Goal: Find specific page/section: Find specific page/section

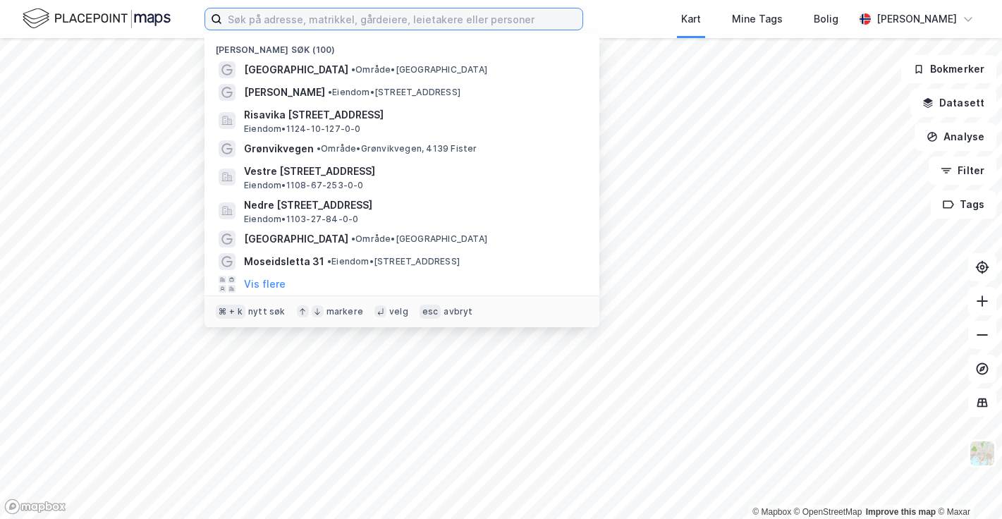
click at [449, 17] on input at bounding box center [402, 18] width 360 height 21
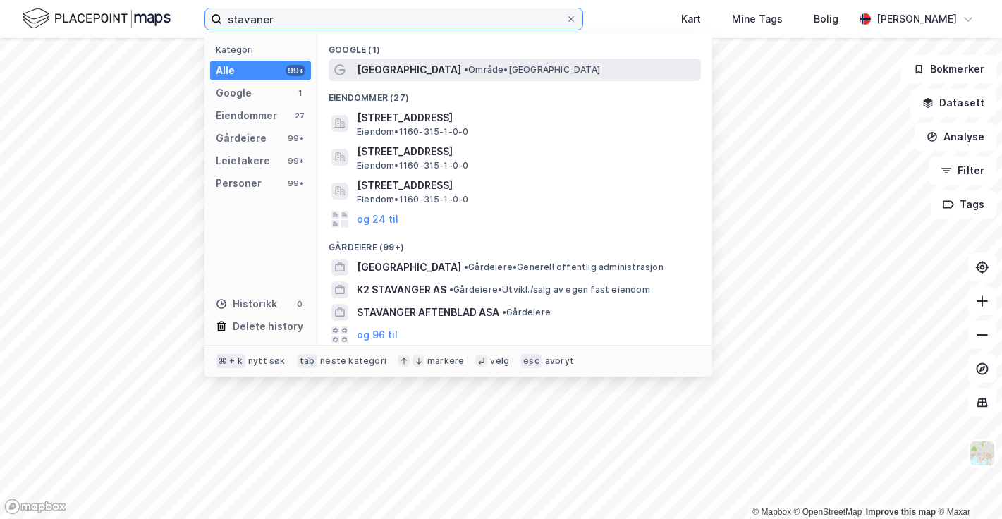
type input "stavaner"
click at [496, 73] on span "• Område • [GEOGRAPHIC_DATA]" at bounding box center [532, 69] width 136 height 11
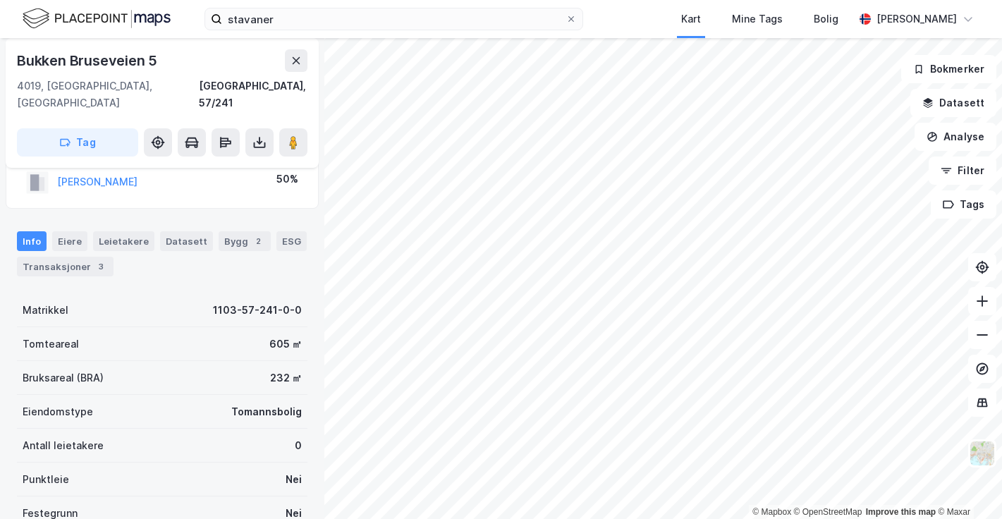
scroll to position [68, 0]
click at [231, 232] on div "Bygg 2" at bounding box center [245, 242] width 52 height 20
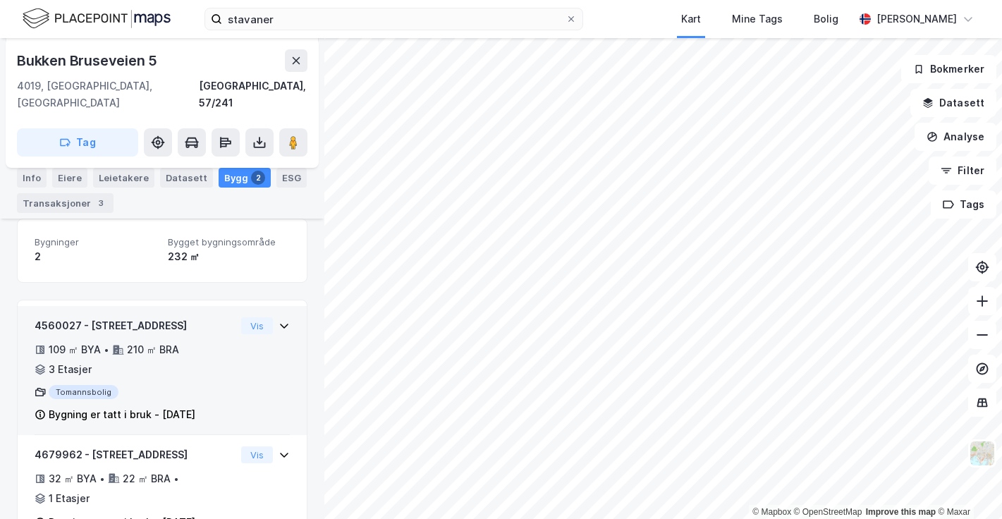
scroll to position [154, 0]
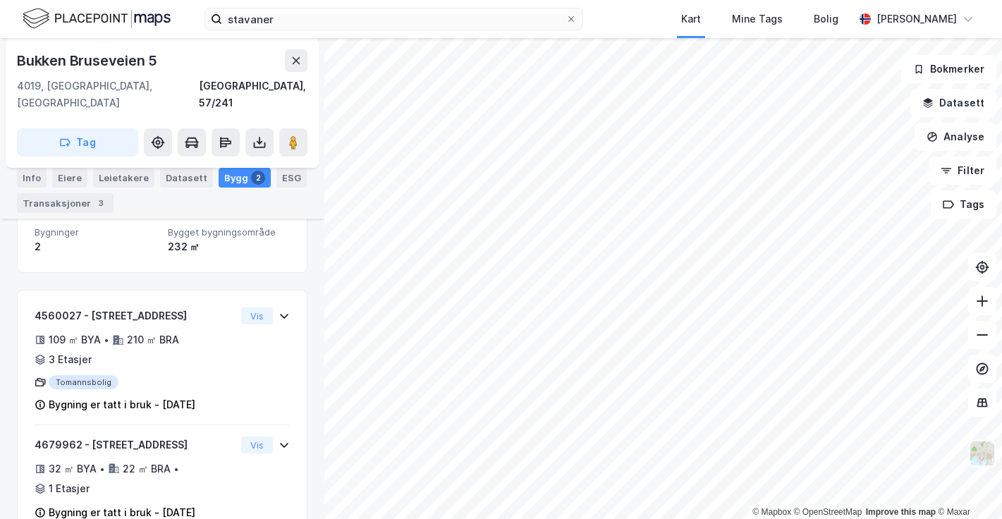
click at [980, 445] on img at bounding box center [982, 453] width 27 height 27
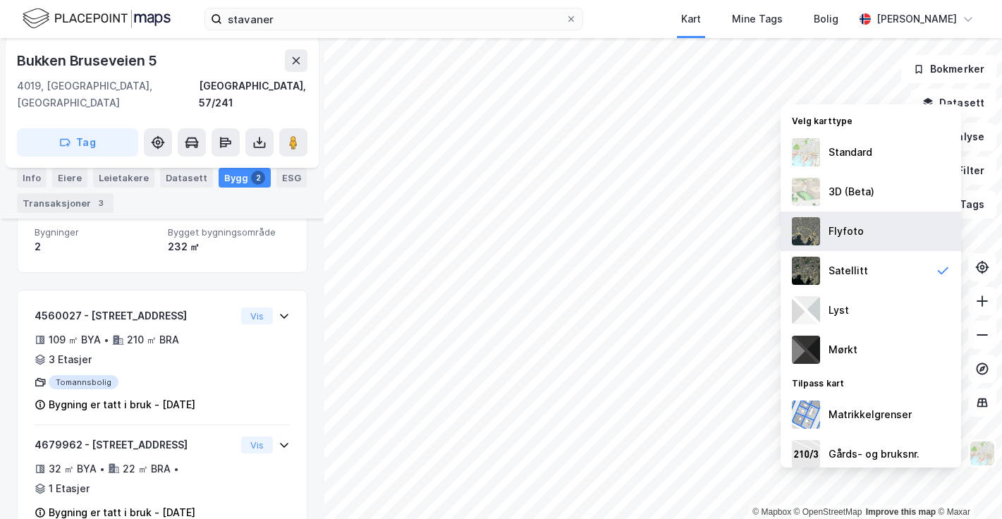
click at [852, 230] on div "Flyfoto" at bounding box center [845, 231] width 35 height 17
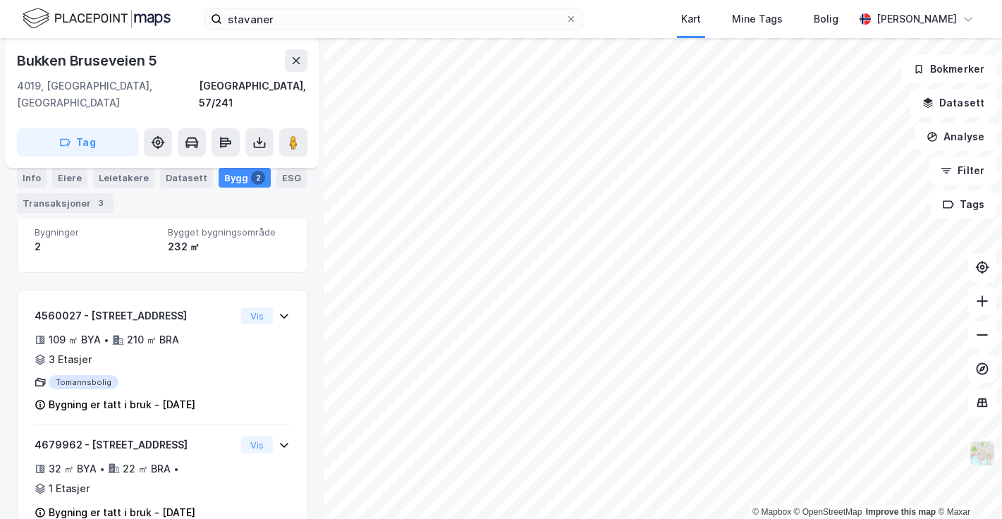
click at [983, 448] on img at bounding box center [982, 453] width 27 height 27
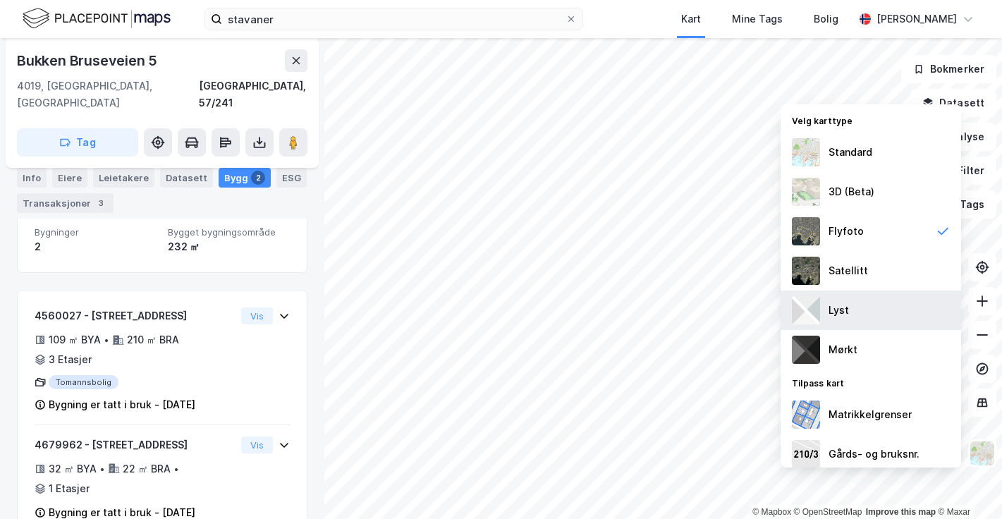
click at [856, 311] on div "Lyst" at bounding box center [870, 309] width 180 height 39
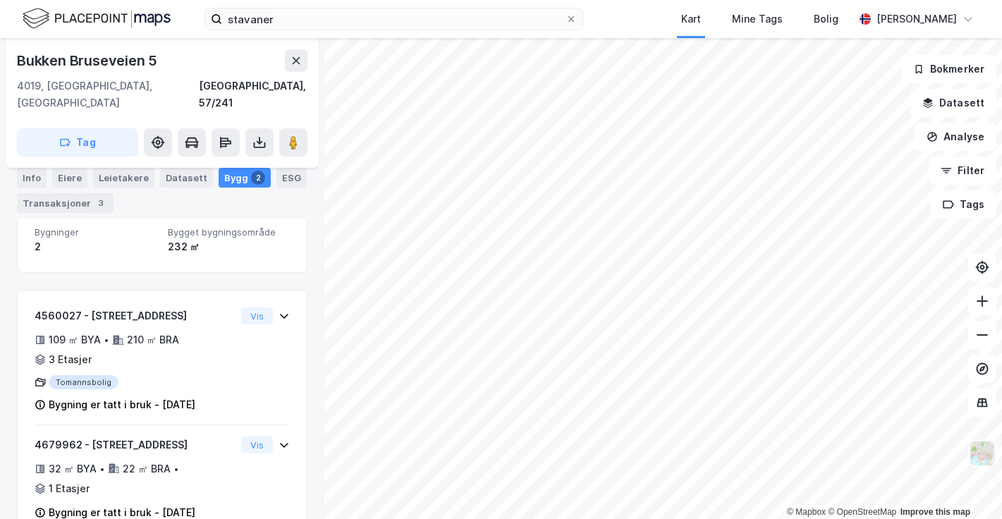
click at [982, 448] on img at bounding box center [982, 453] width 27 height 27
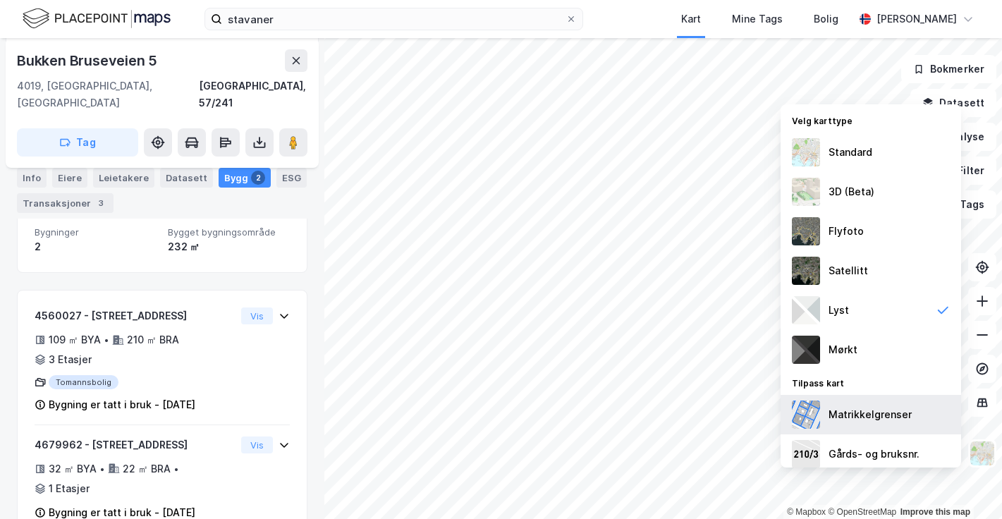
click at [891, 406] on div "Matrikkelgrenser" at bounding box center [869, 414] width 83 height 17
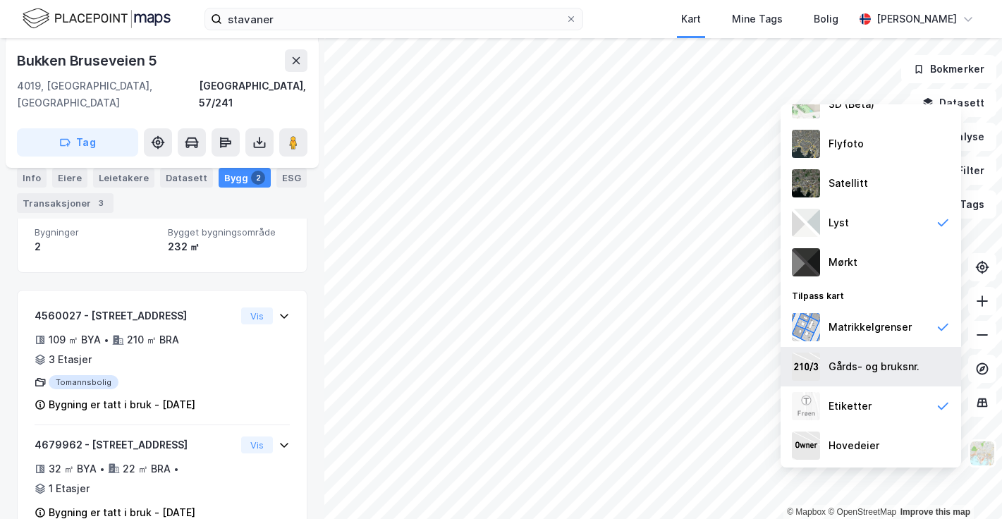
scroll to position [0, 0]
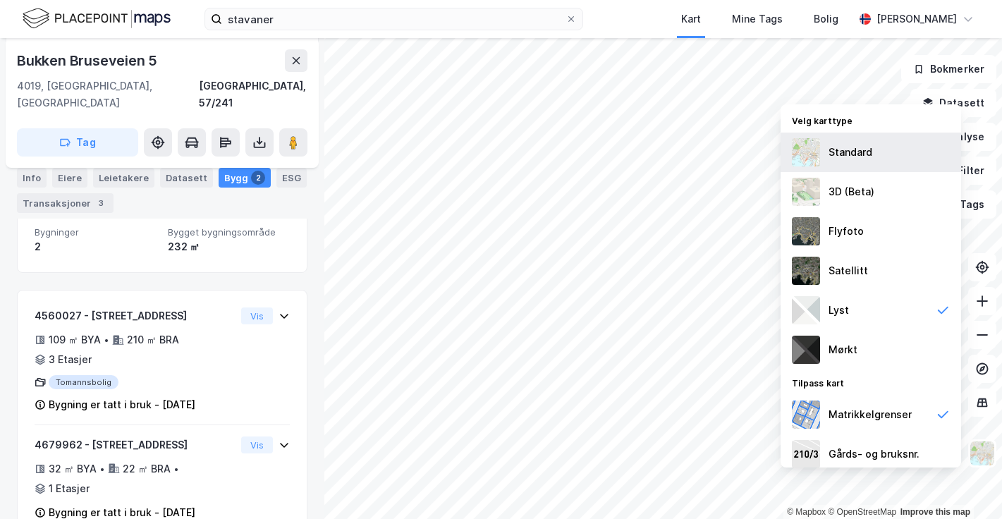
click at [865, 149] on div "Standard" at bounding box center [850, 152] width 44 height 17
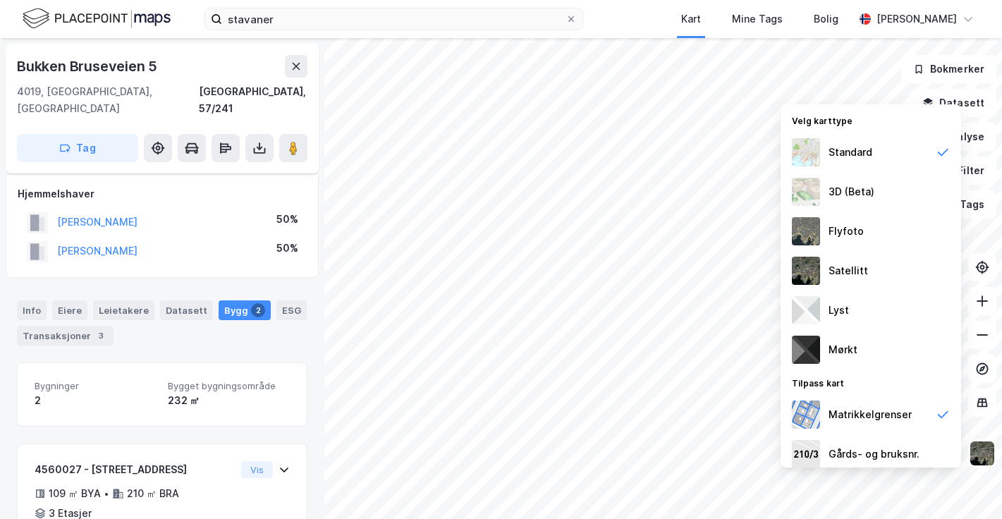
scroll to position [154, 0]
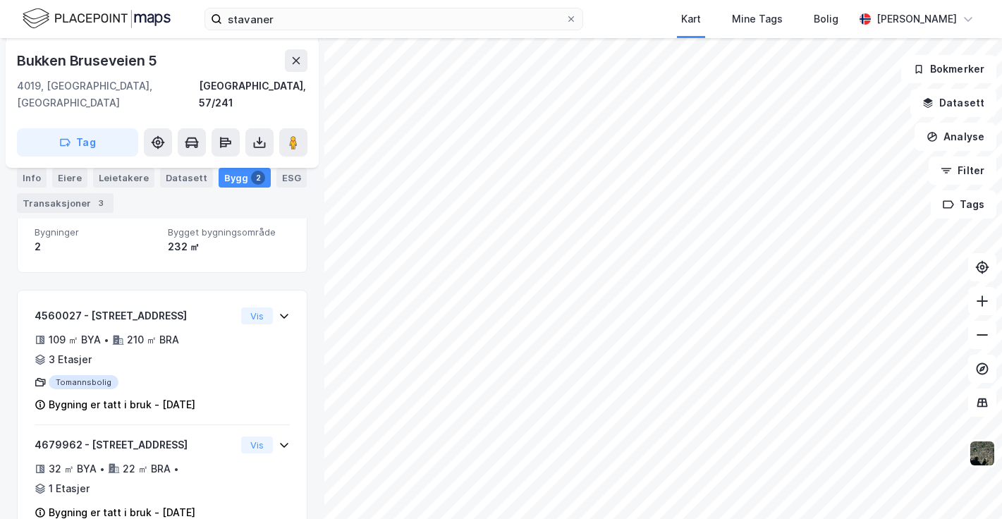
click at [983, 451] on iframe "Kontrollprogram for chat" at bounding box center [966, 485] width 70 height 68
click at [978, 448] on img at bounding box center [982, 453] width 27 height 27
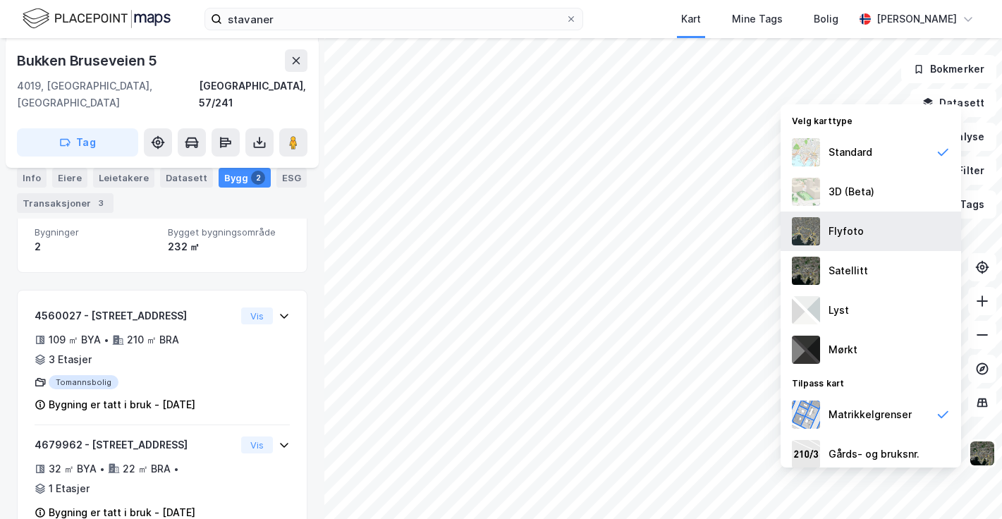
click at [875, 230] on div "Flyfoto" at bounding box center [870, 230] width 180 height 39
